Goal: Task Accomplishment & Management: Manage account settings

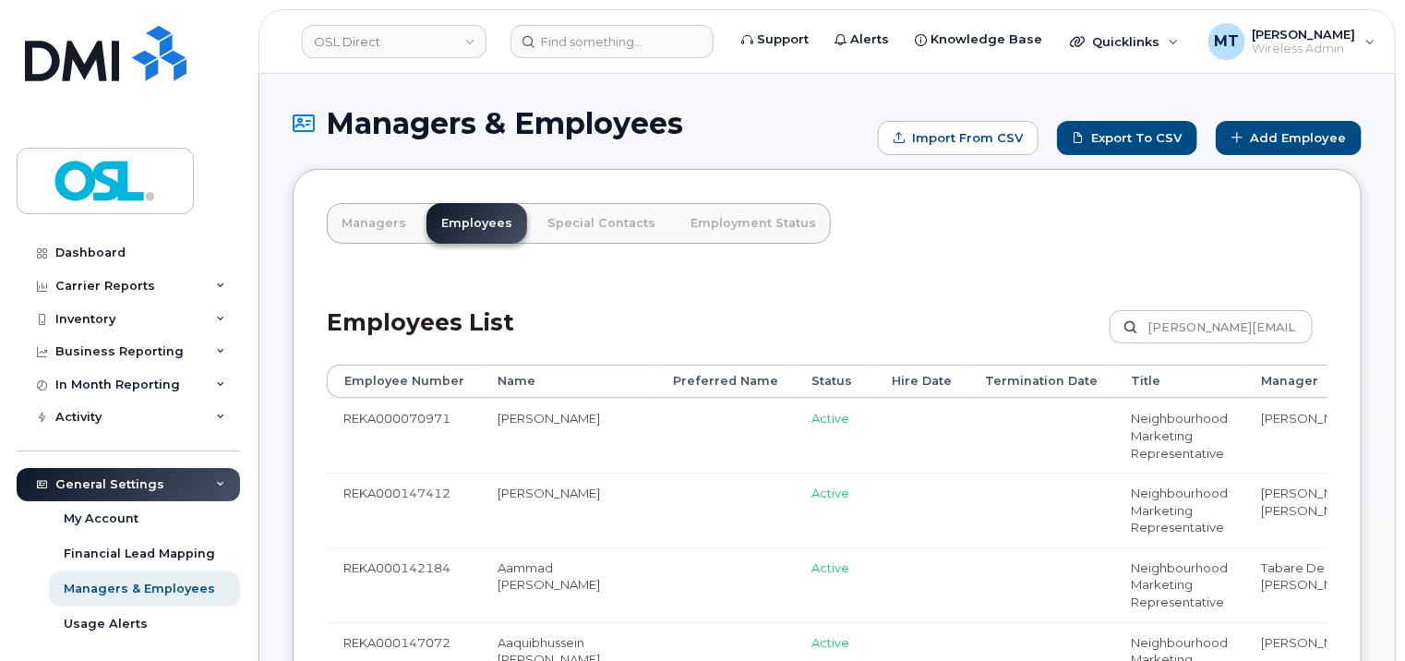
type input "[PERSON_NAME][EMAIL_ADDRESS][PERSON_NAME][DOMAIN_NAME]"
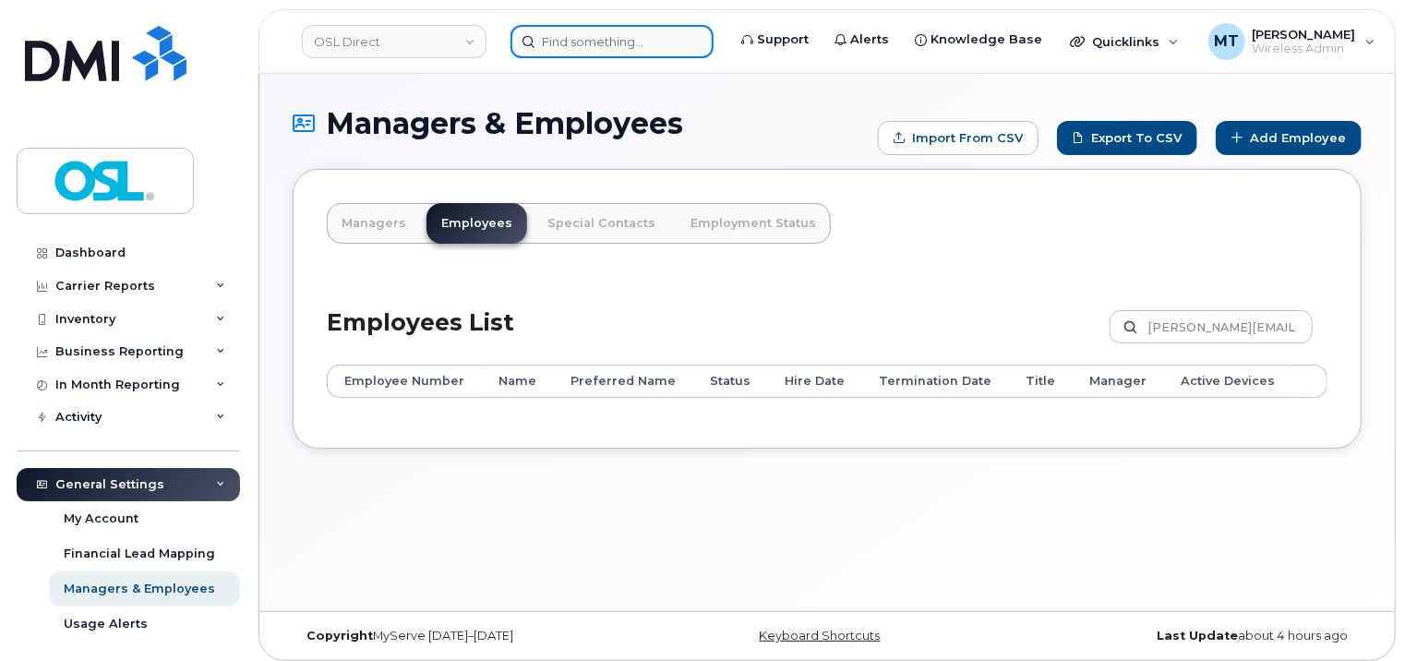
click at [591, 40] on input at bounding box center [612, 41] width 203 height 33
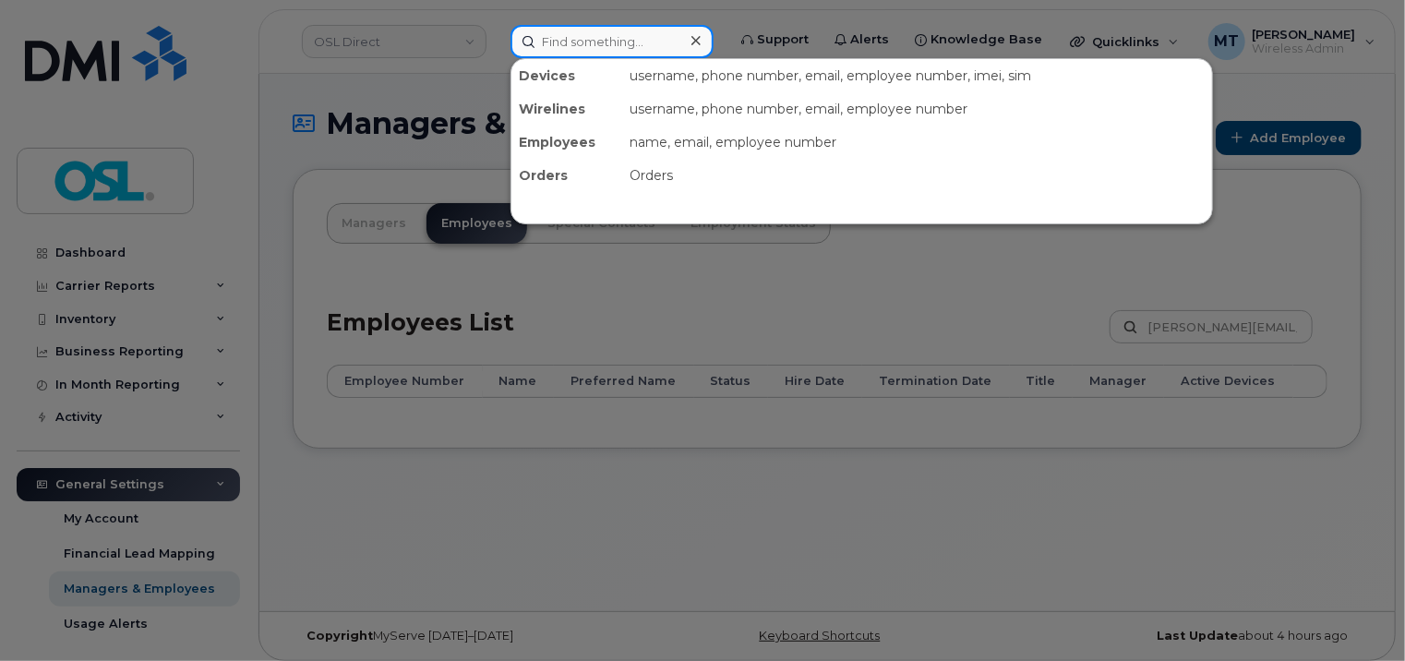
paste input "Parin.Mahajan@osldirect.com"
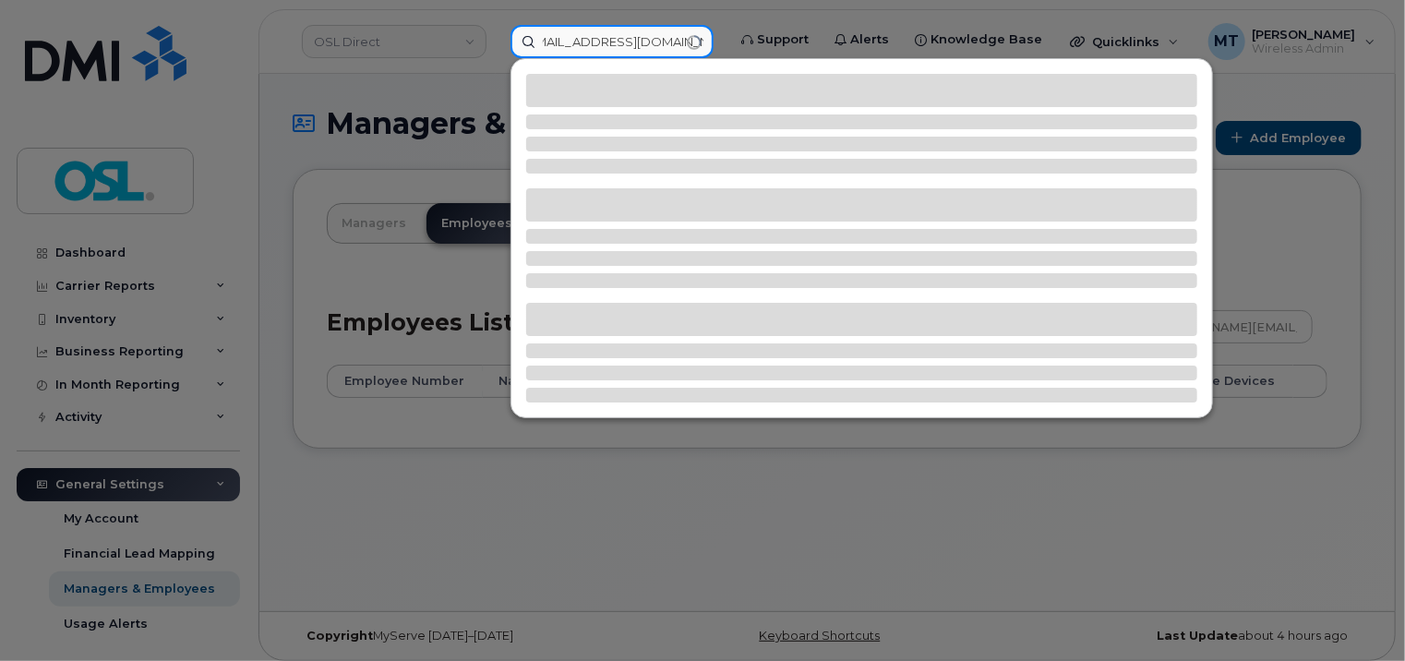
type input "Parin.Mahajan@osldirect.com"
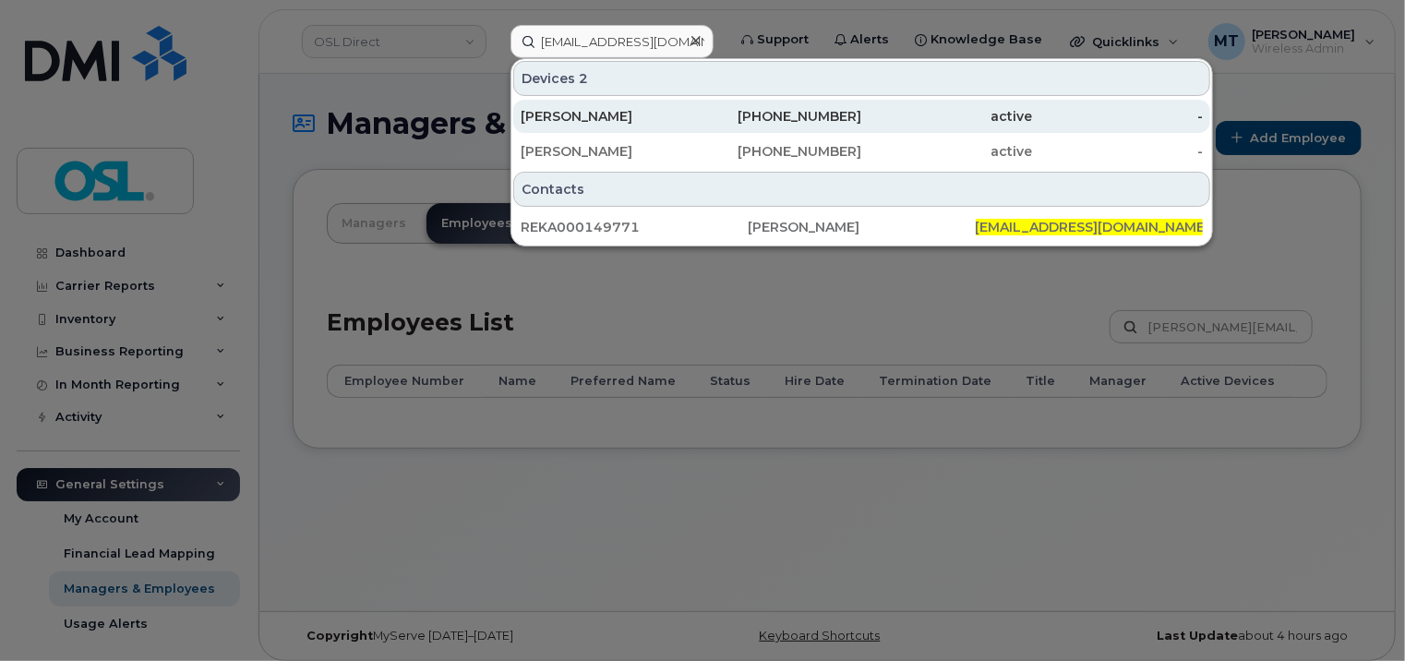
click at [642, 107] on div "[PERSON_NAME]" at bounding box center [606, 116] width 171 height 18
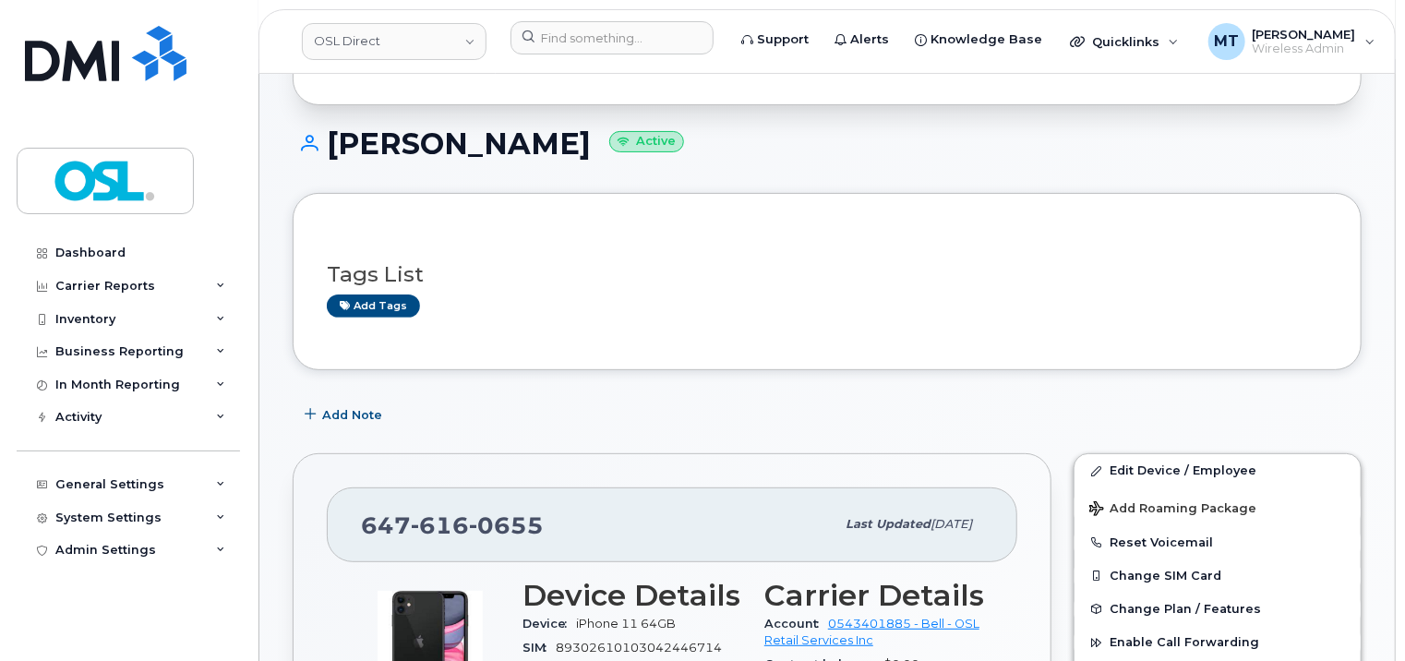
scroll to position [369, 0]
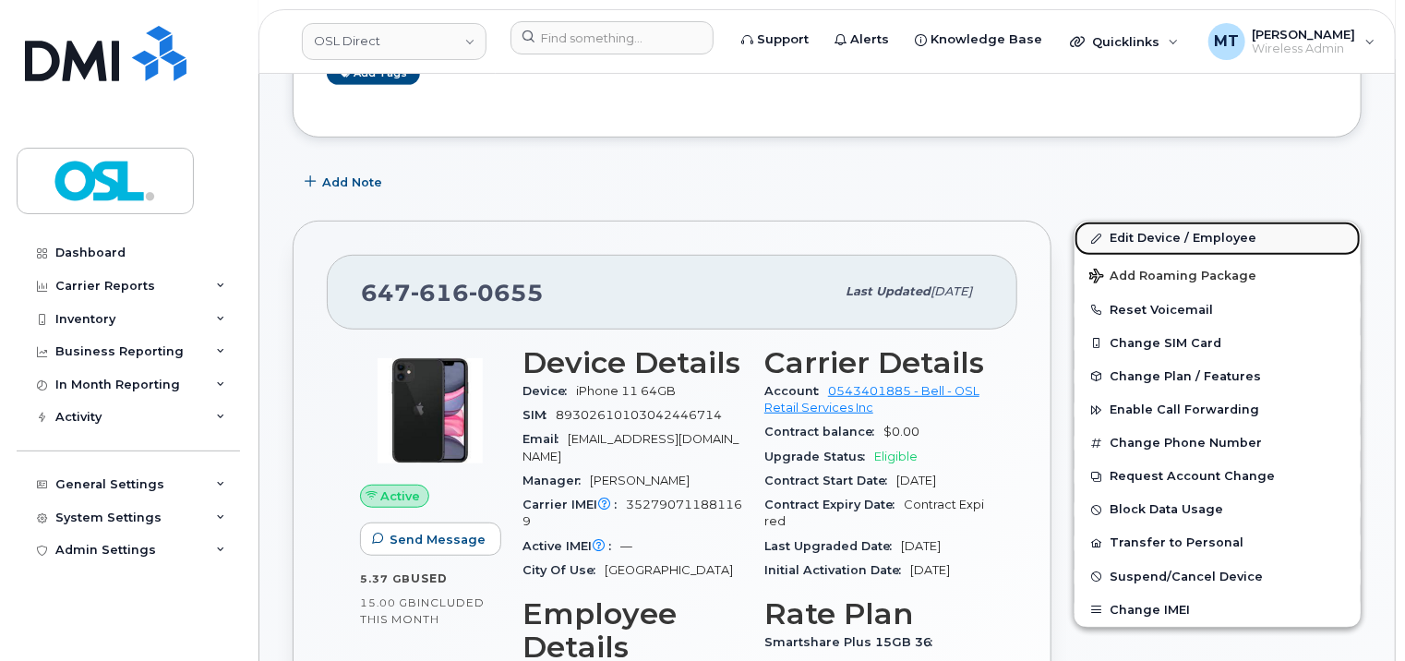
click at [1156, 238] on link "Edit Device / Employee" at bounding box center [1218, 238] width 286 height 33
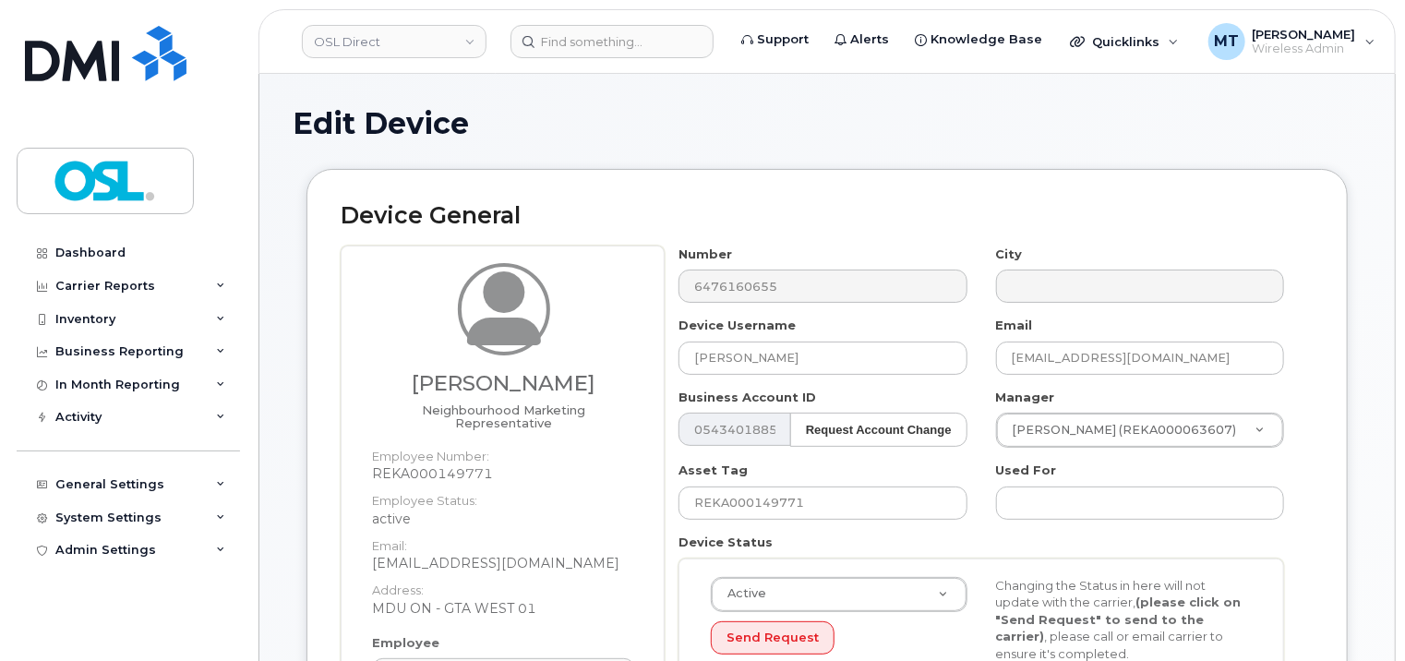
scroll to position [369, 0]
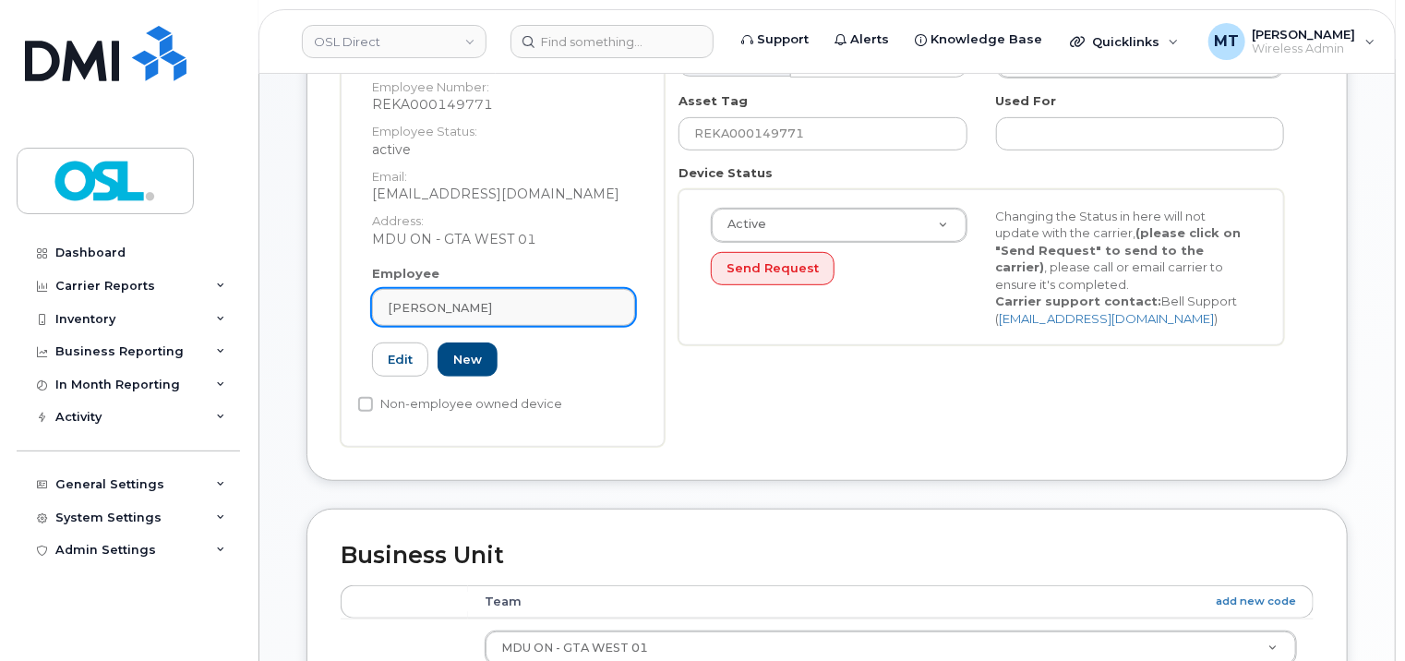
click at [514, 304] on link "[PERSON_NAME]" at bounding box center [503, 307] width 263 height 37
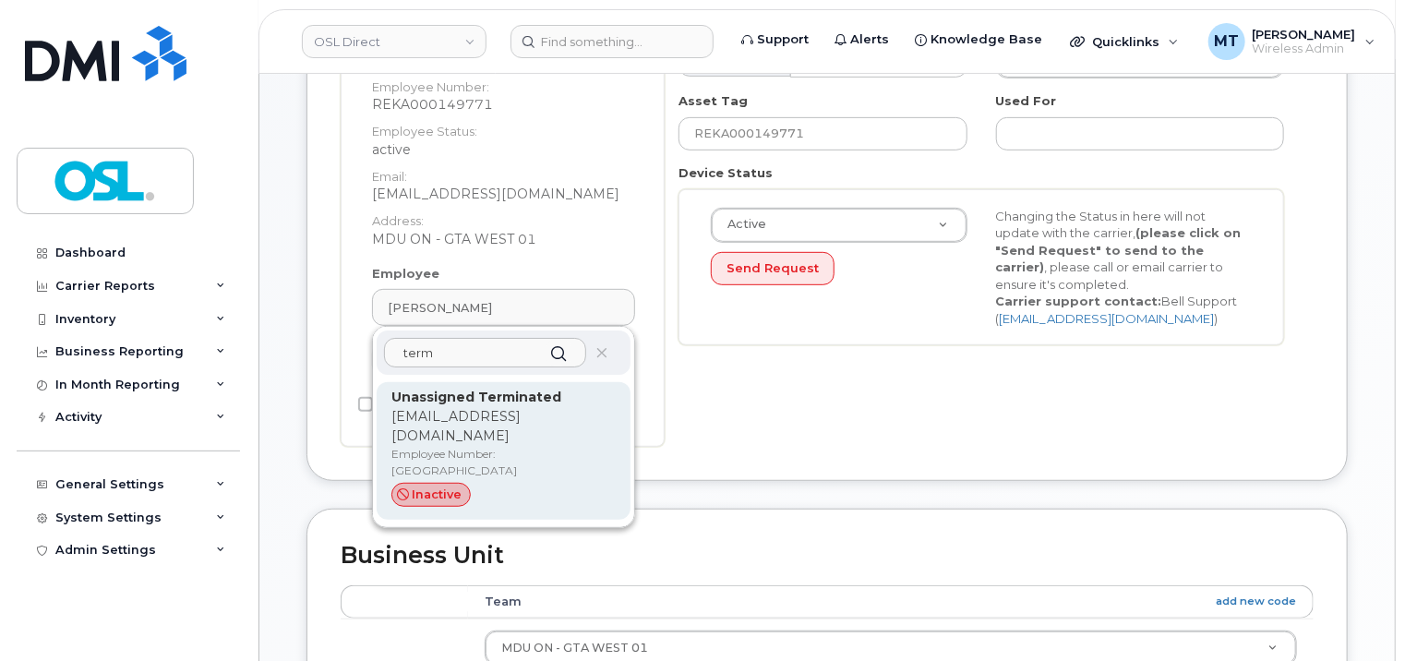
type input "term"
click at [522, 407] on p "support_2@osldirect.com" at bounding box center [503, 426] width 224 height 39
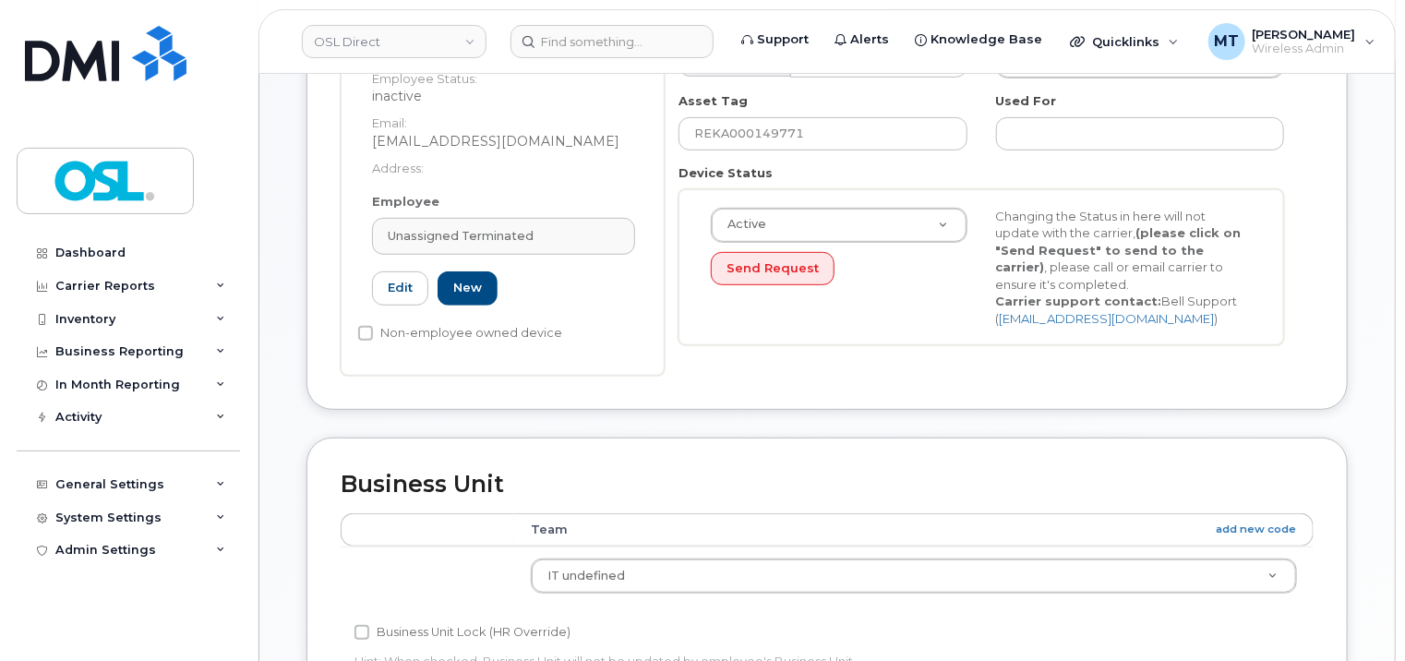
type input "UT"
type input "Unassigned Terminated"
type input "[EMAIL_ADDRESS][DOMAIN_NAME]"
type input "4117510"
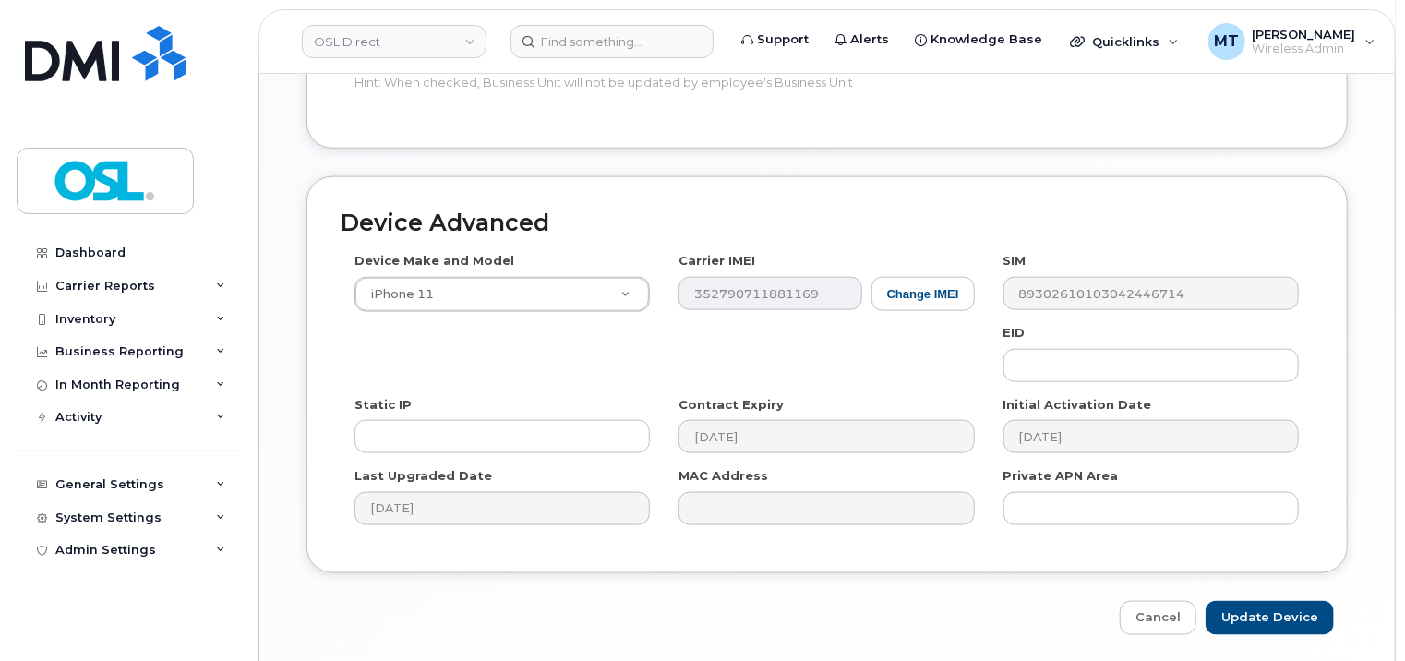
scroll to position [1010, 0]
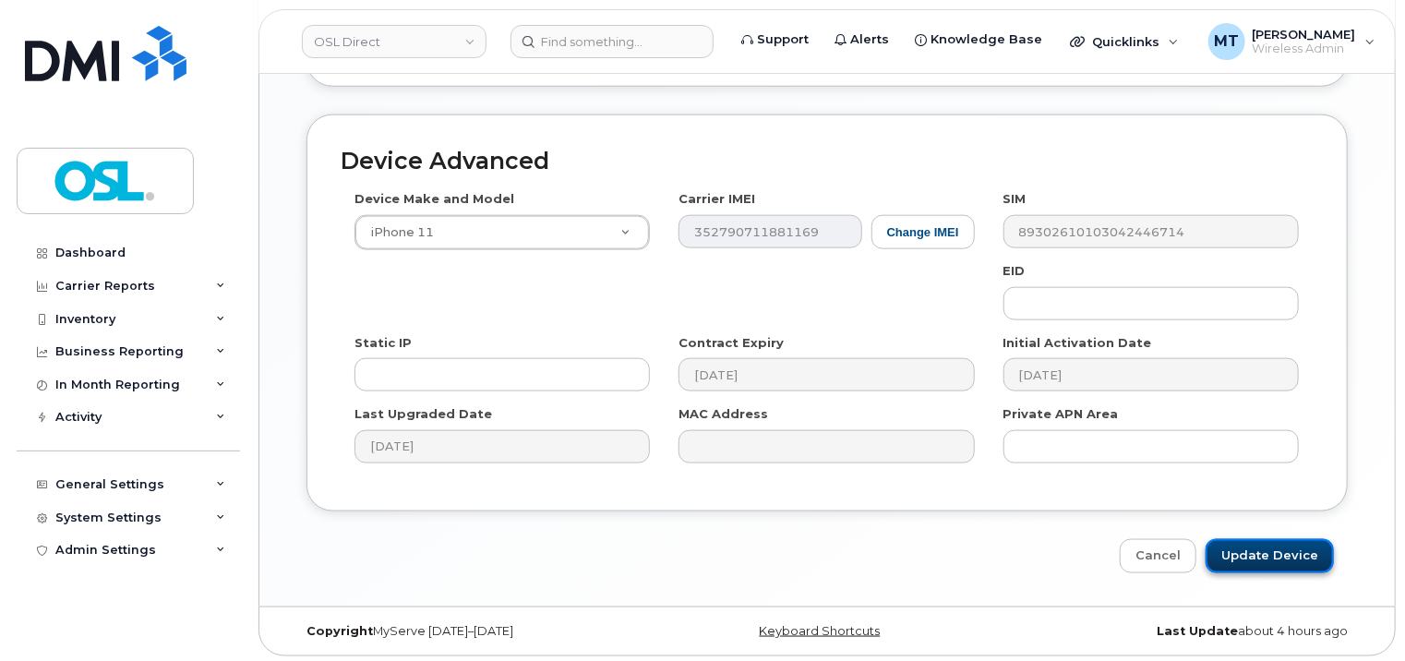
click at [1304, 547] on input "Update Device" at bounding box center [1270, 556] width 128 height 34
type input "Saving..."
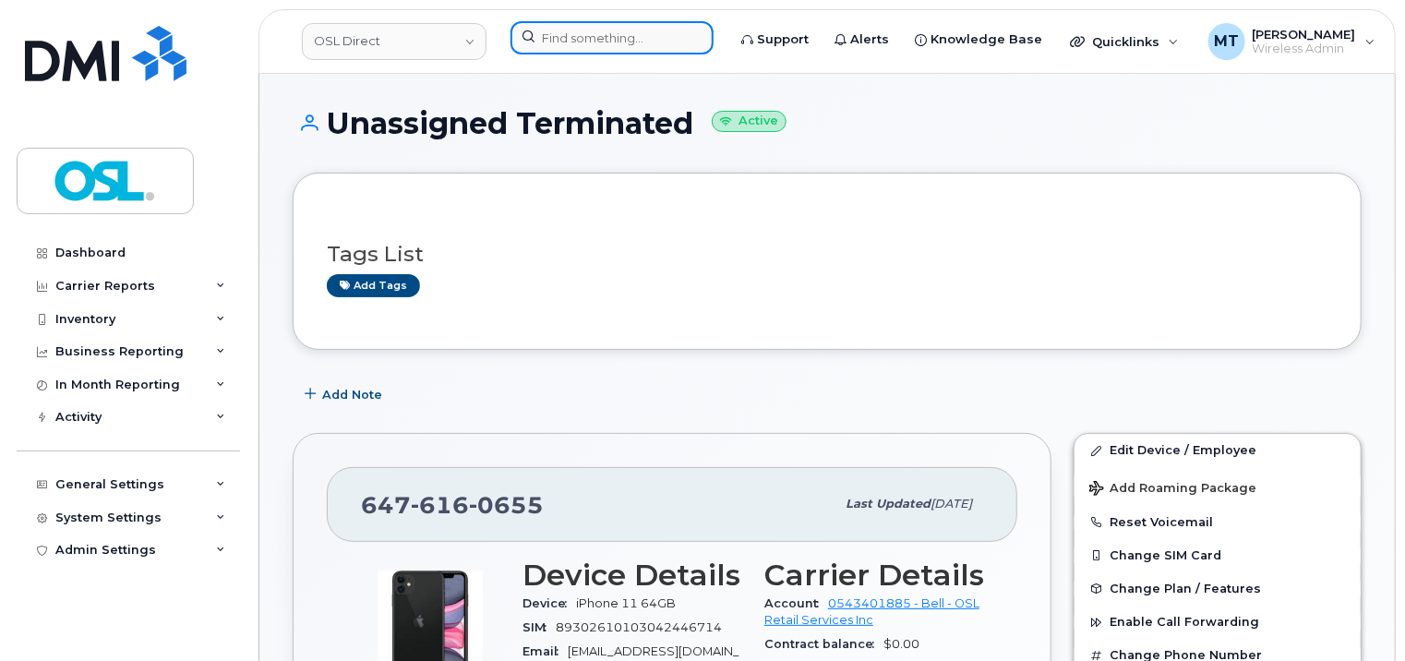
click at [606, 37] on input at bounding box center [612, 37] width 203 height 33
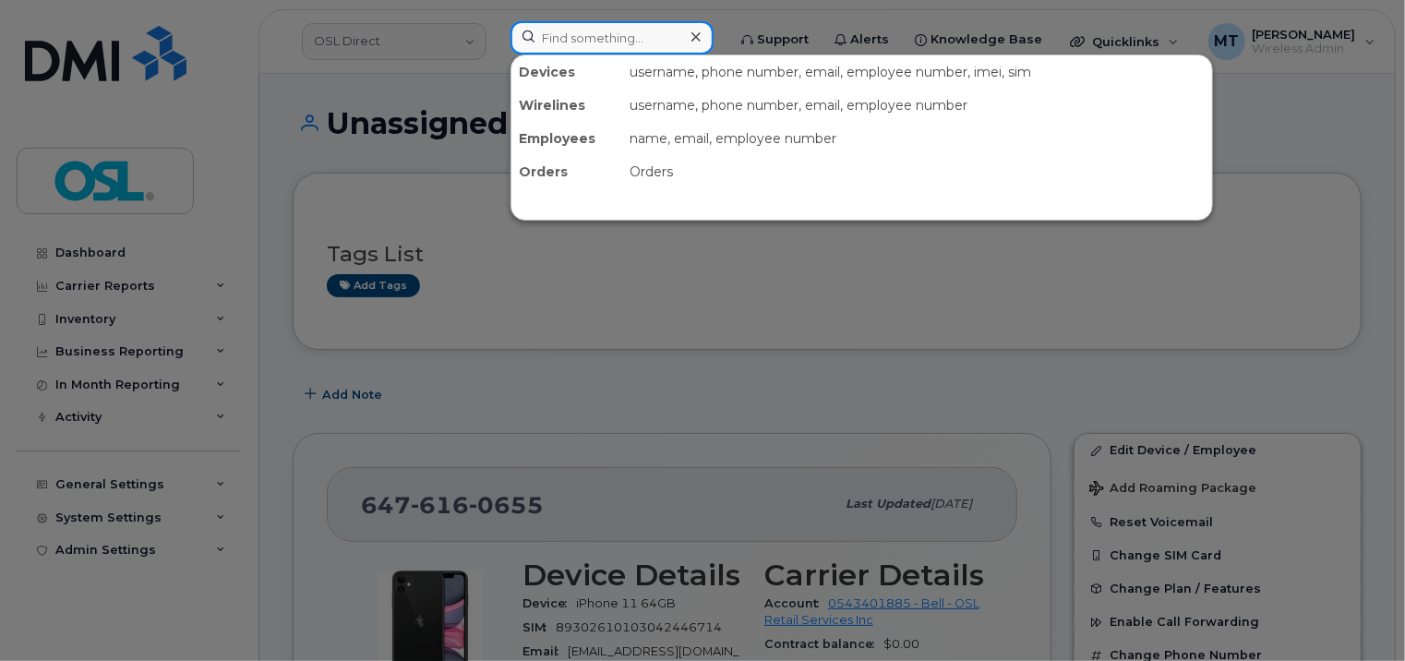
paste input "[PERSON_NAME]"
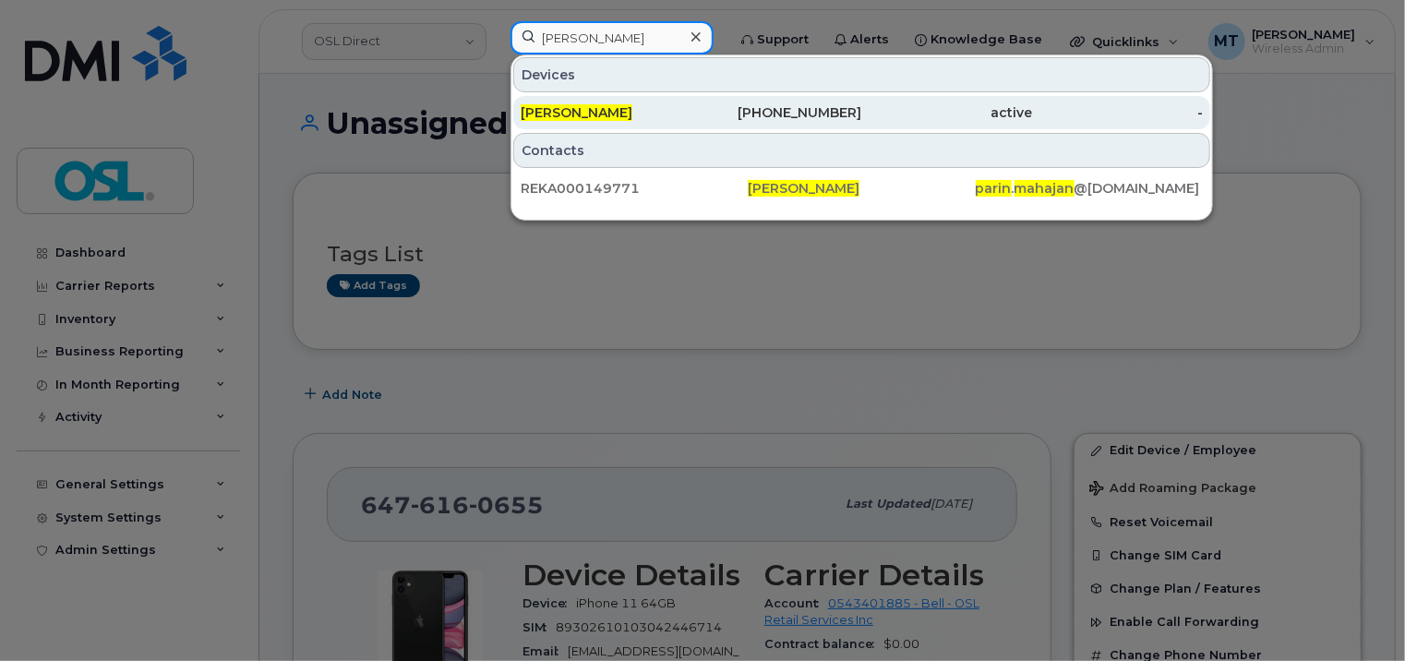
type input "[PERSON_NAME]"
click at [593, 109] on span "[PERSON_NAME]" at bounding box center [577, 112] width 112 height 17
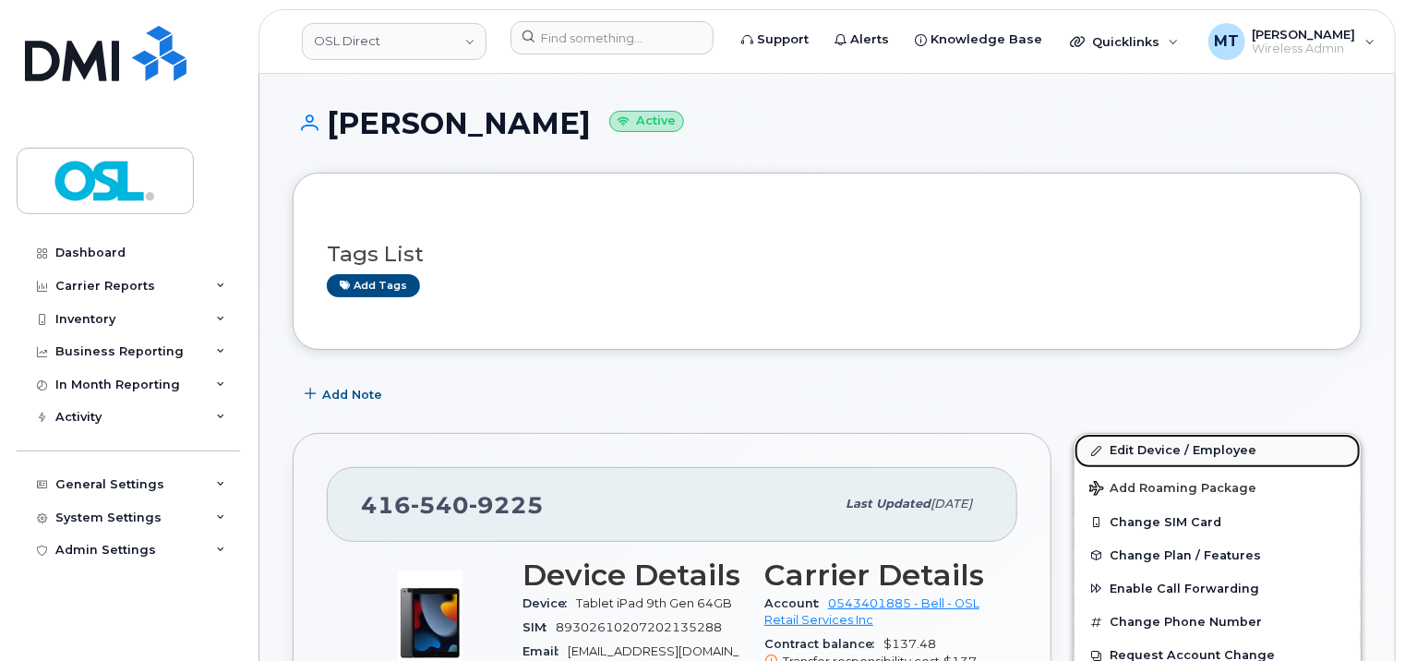
click at [1158, 440] on link "Edit Device / Employee" at bounding box center [1218, 450] width 286 height 33
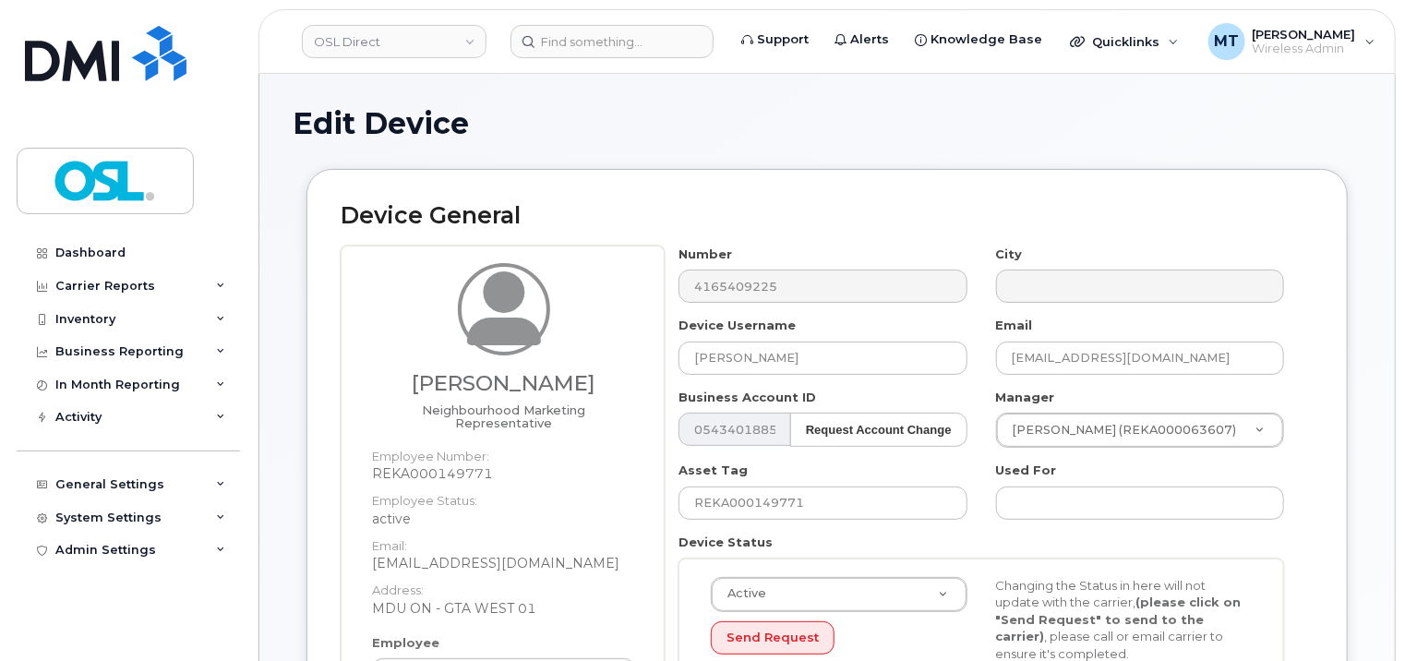
scroll to position [462, 0]
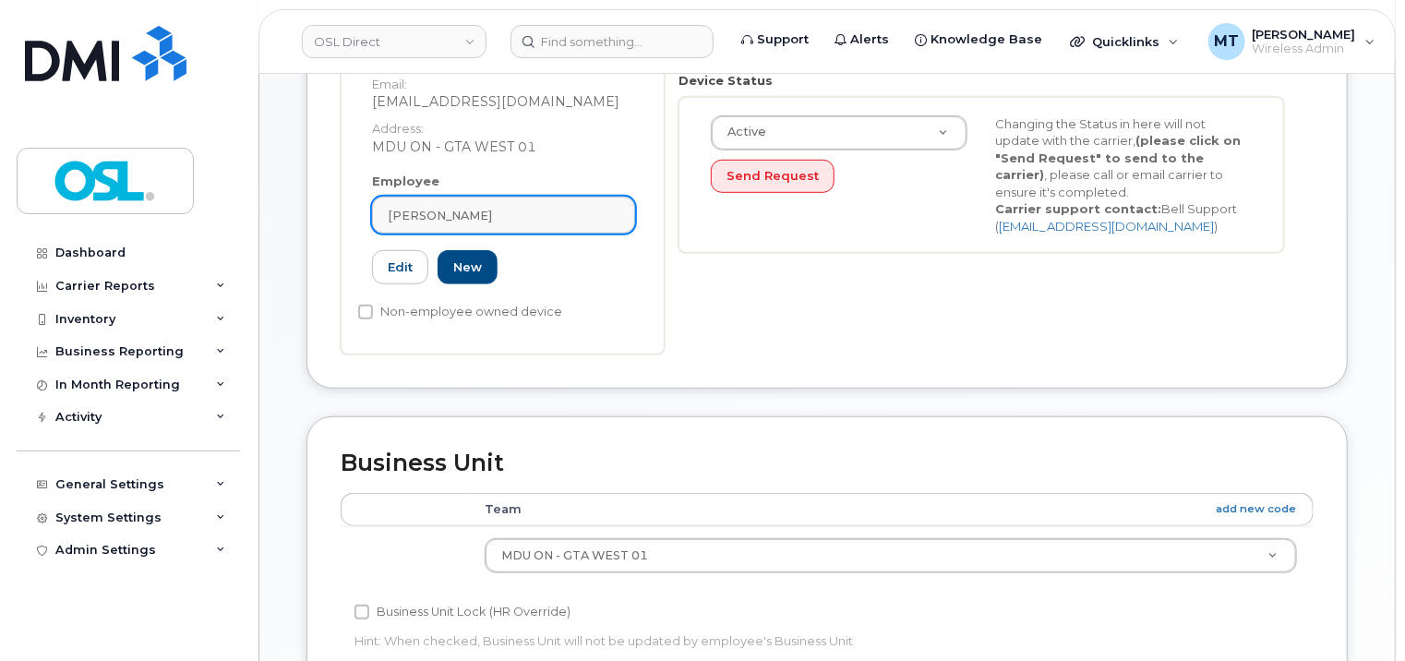
click at [508, 207] on div "[PERSON_NAME]" at bounding box center [504, 216] width 232 height 18
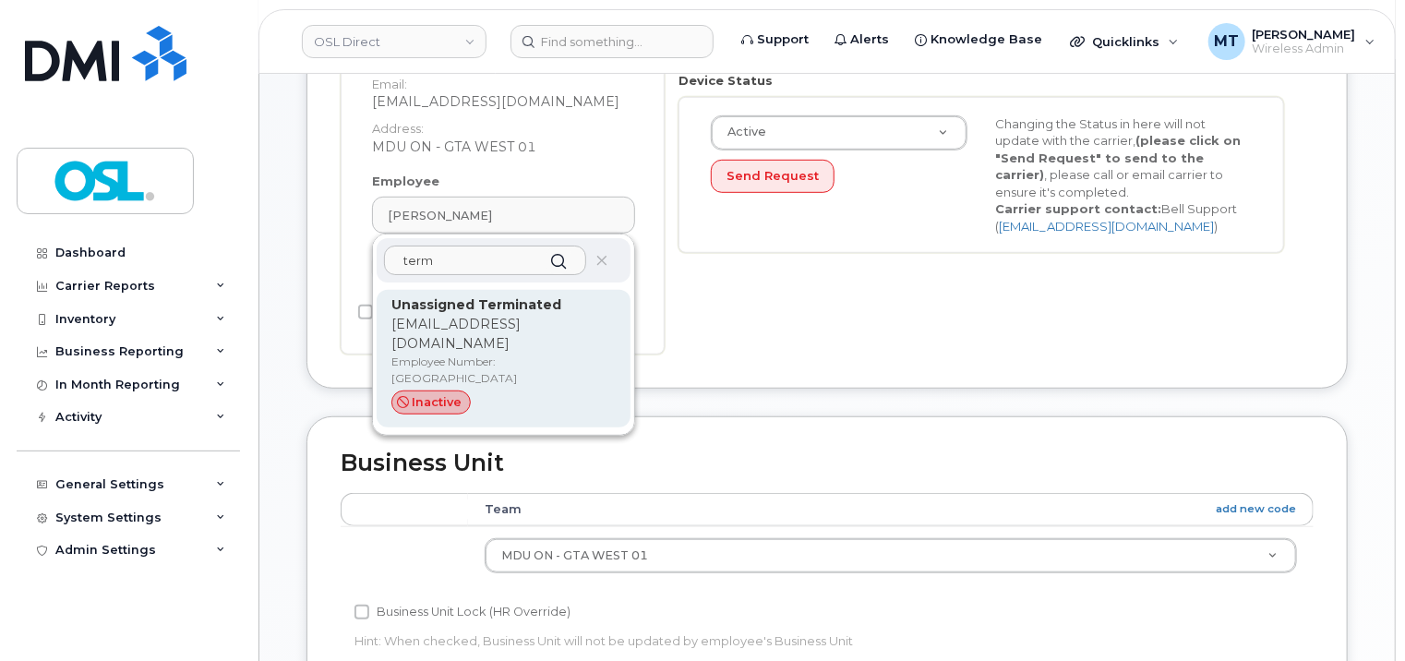
type input "term"
click at [517, 296] on strong "Unassigned Terminated" at bounding box center [476, 304] width 170 height 17
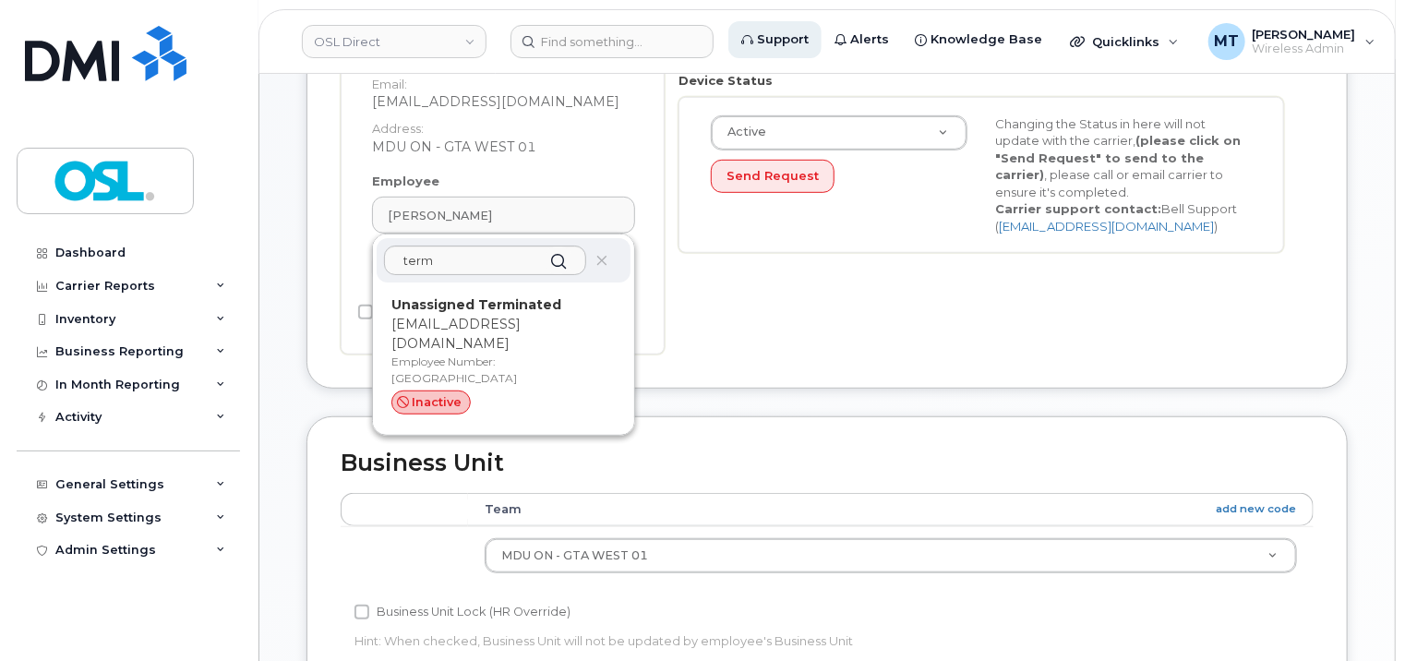
type input "UT"
type input "Unassigned Terminated"
type input "support_2@osldirect.com"
type input "4117510"
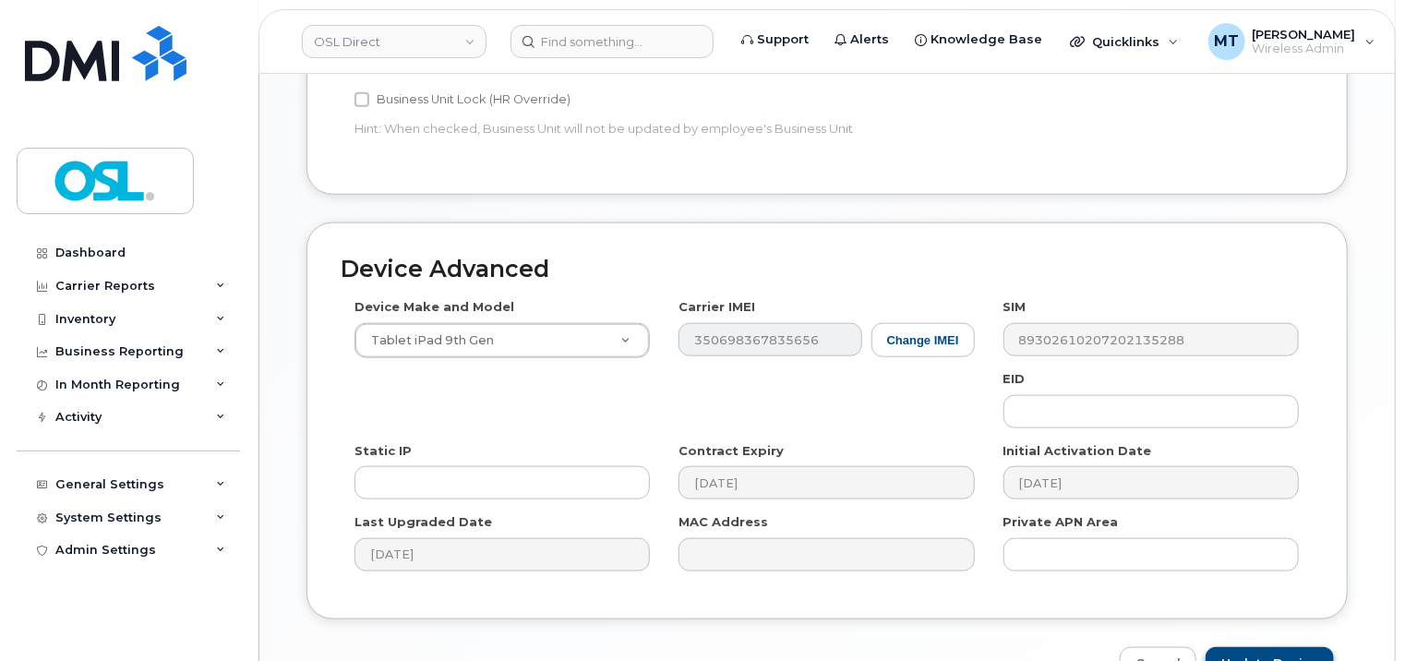
scroll to position [1010, 0]
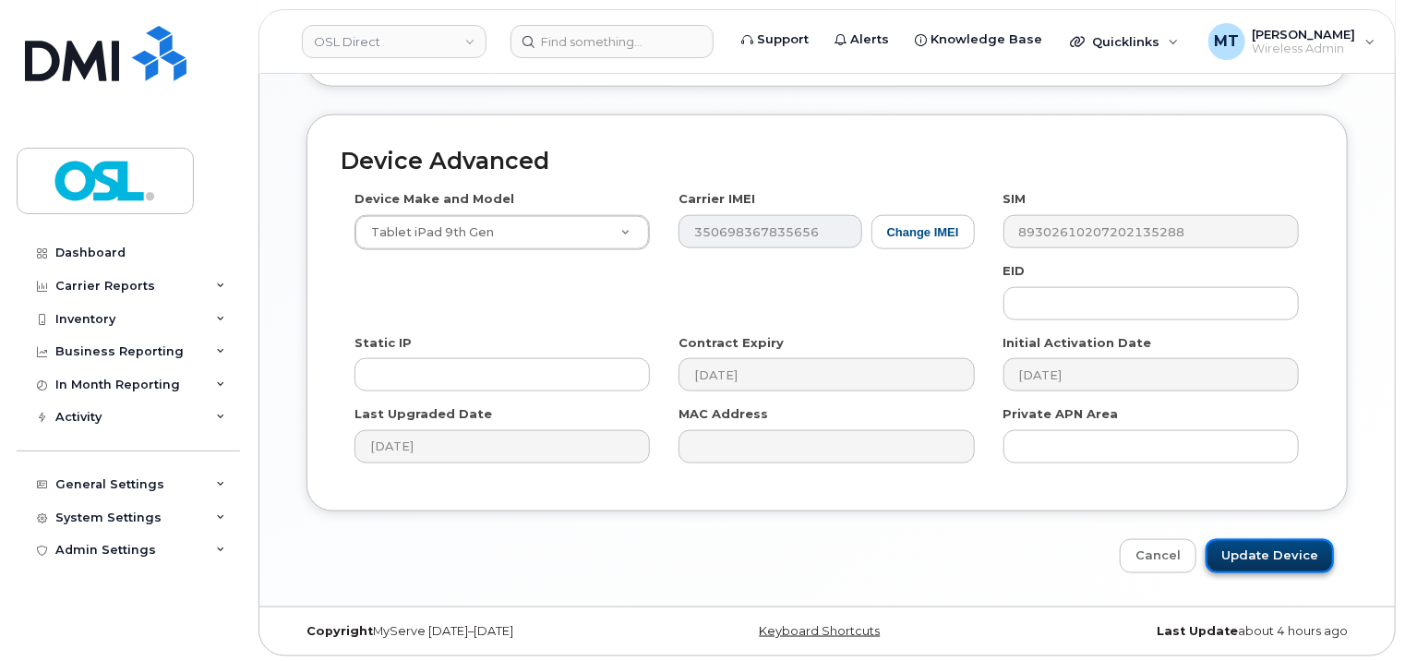
click at [1321, 551] on input "Update Device" at bounding box center [1270, 556] width 128 height 34
type input "Saving..."
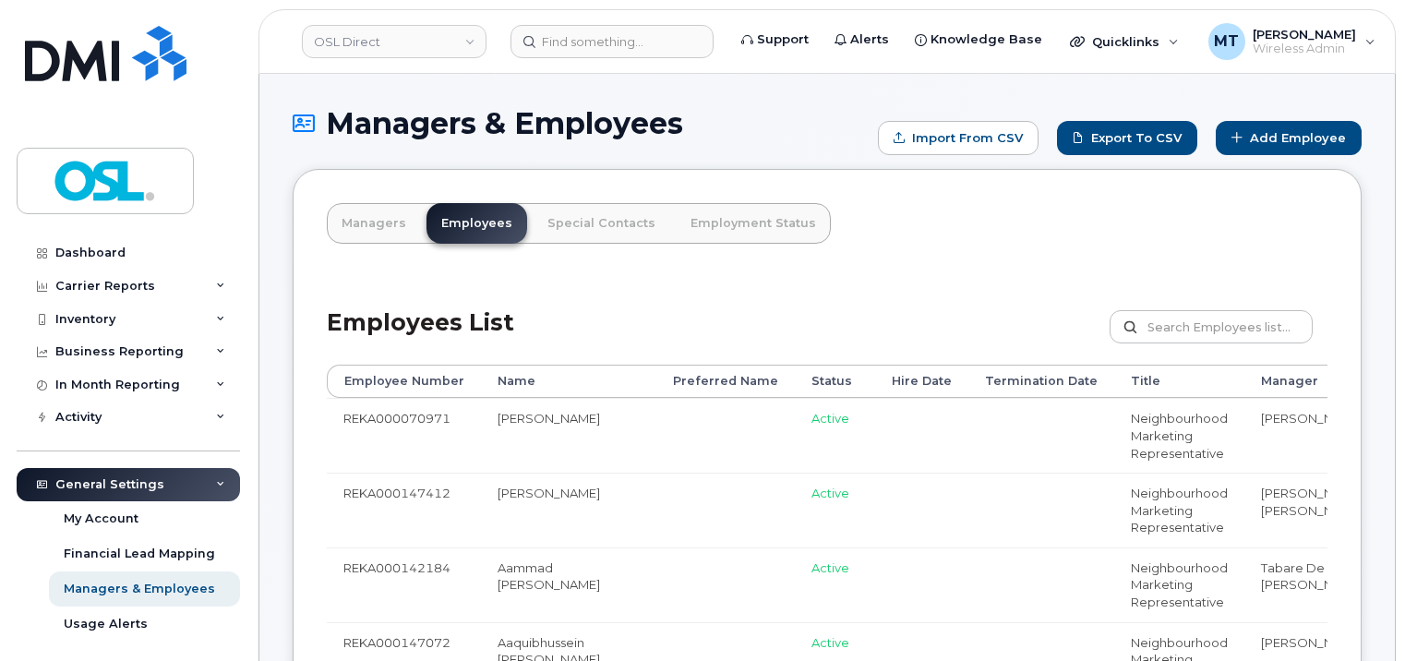
scroll to position [185, 0]
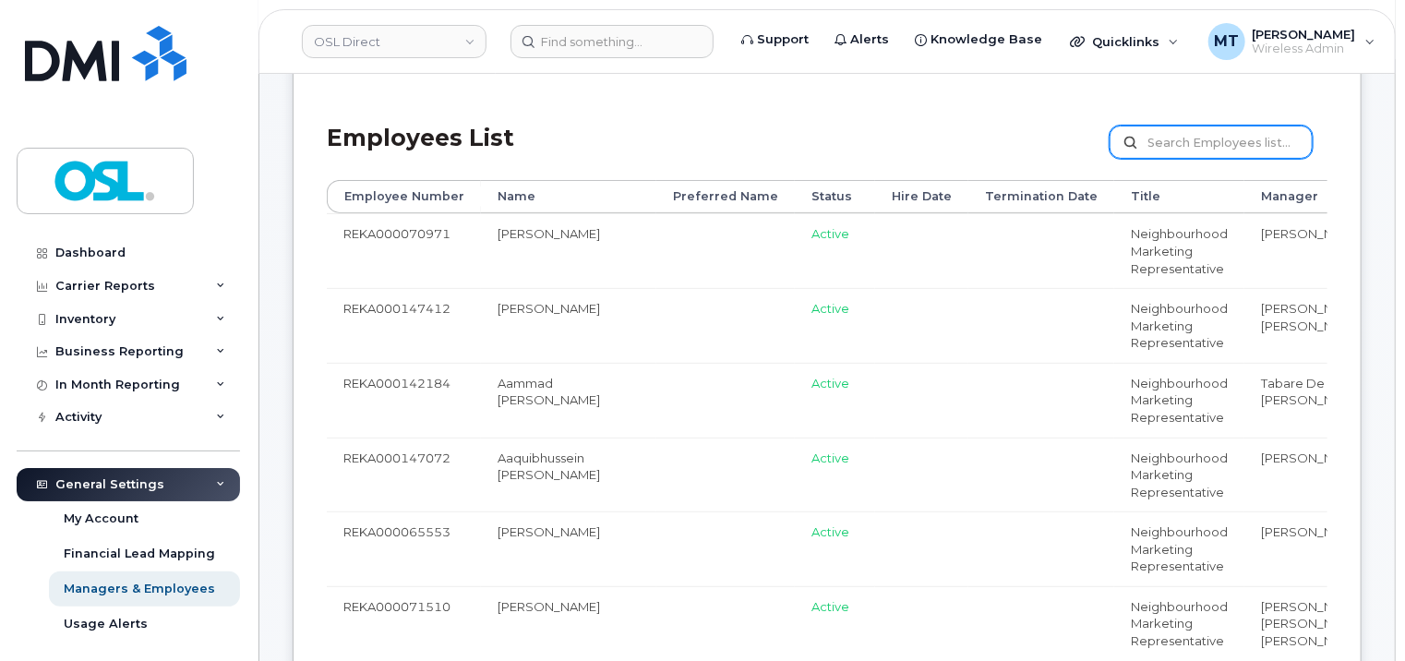
click at [1231, 150] on input "text" at bounding box center [1211, 142] width 203 height 33
paste input "REKA000149771"
type input "REKA000149771"
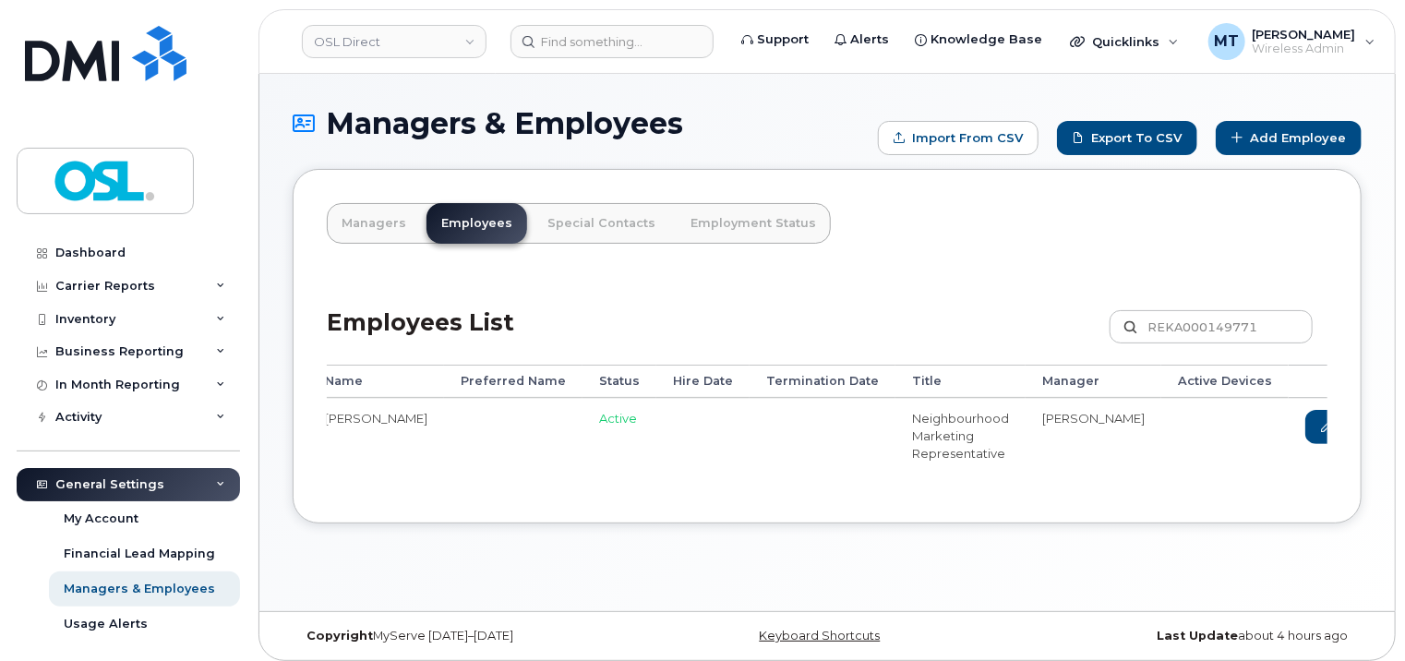
scroll to position [0, 206]
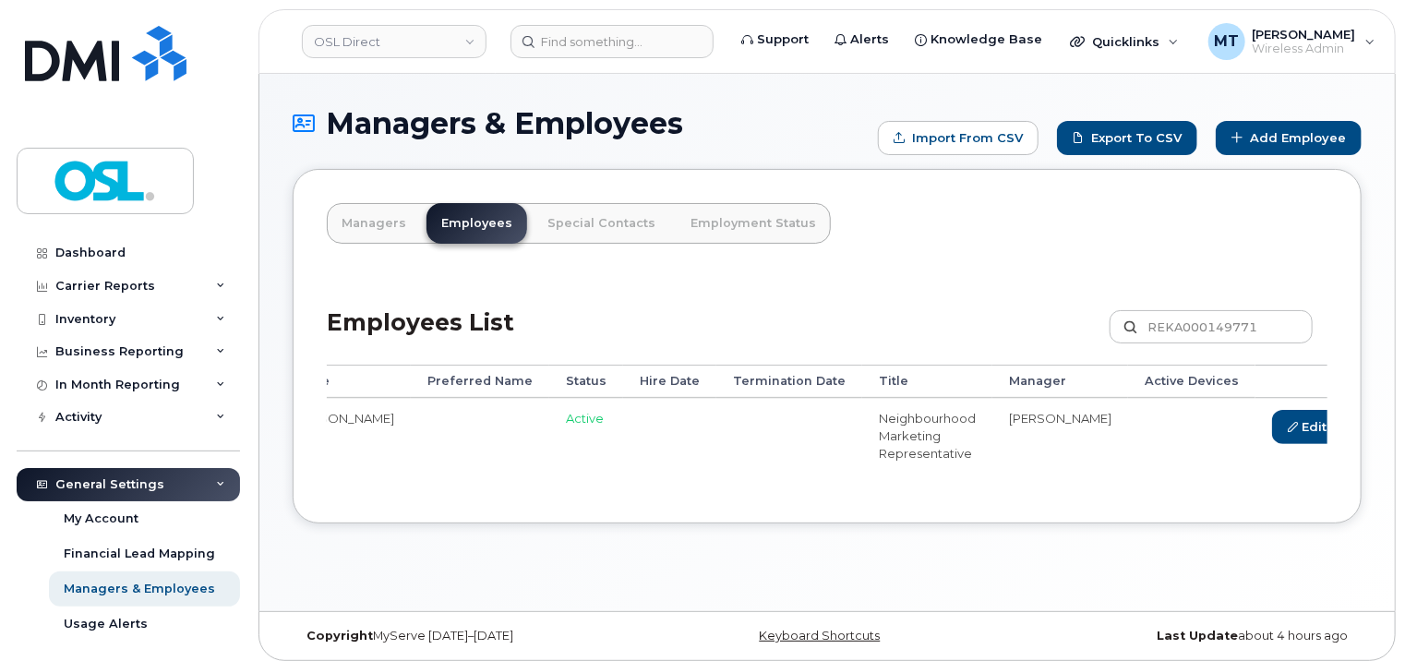
click at [1350, 435] on link "Delete" at bounding box center [1394, 427] width 89 height 34
